Goal: Answer question/provide support

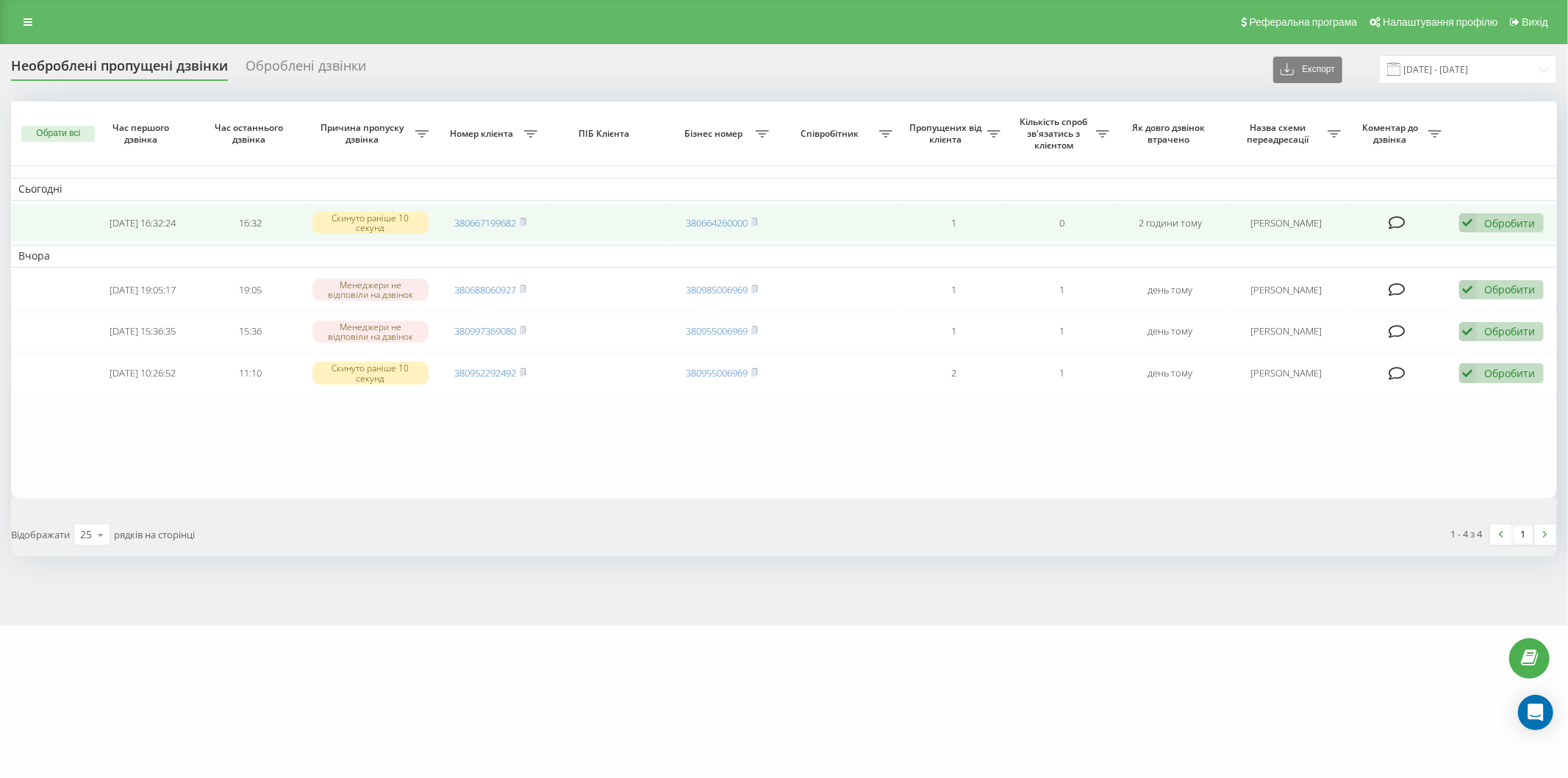
click at [1514, 222] on div "Обробити" at bounding box center [1510, 223] width 51 height 14
click at [1485, 273] on span "Зв'язався з клієнтом за допомогою іншого каналу" at bounding box center [1405, 272] width 251 height 14
